Goal: Go to known website: Access a specific website the user already knows

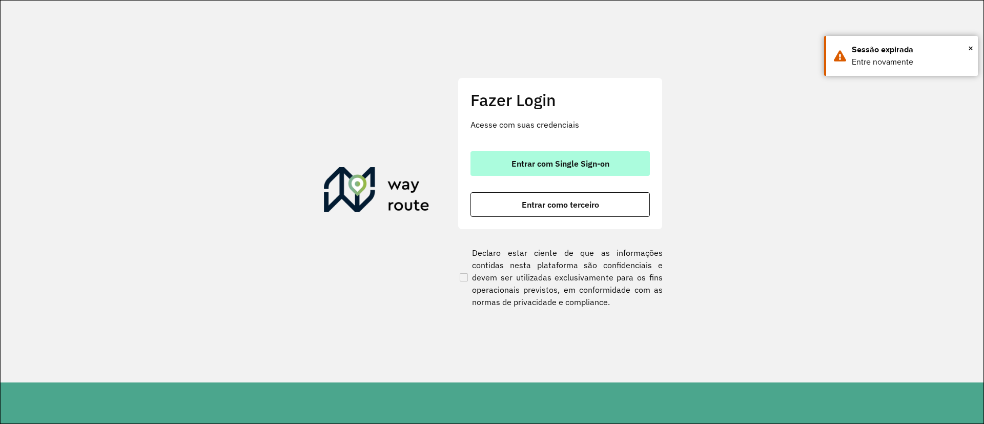
click at [525, 161] on span "Entrar com Single Sign-on" at bounding box center [560, 163] width 98 height 8
